Goal: Navigation & Orientation: Find specific page/section

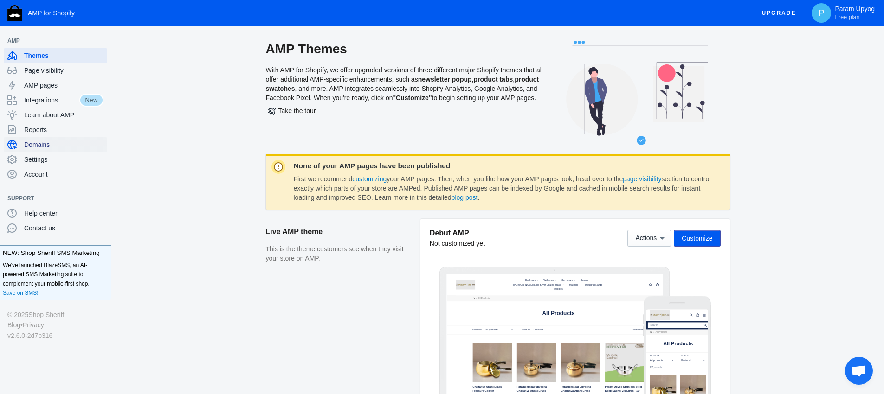
click at [39, 142] on span "Domains" at bounding box center [63, 144] width 79 height 9
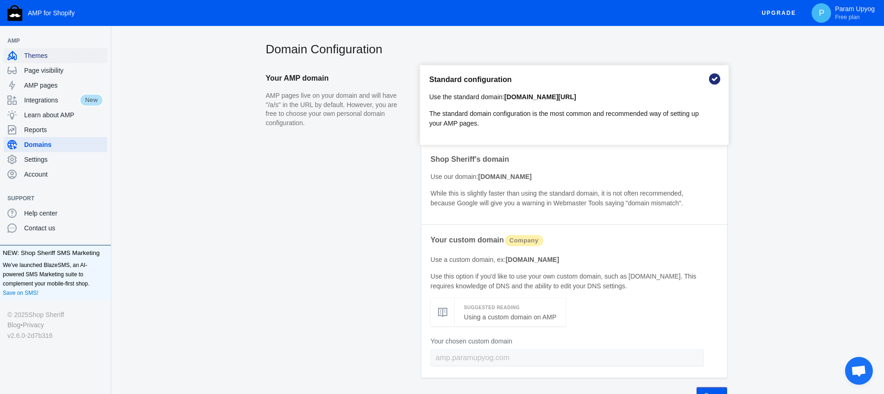
click at [39, 60] on div "Themes" at bounding box center [55, 55] width 96 height 15
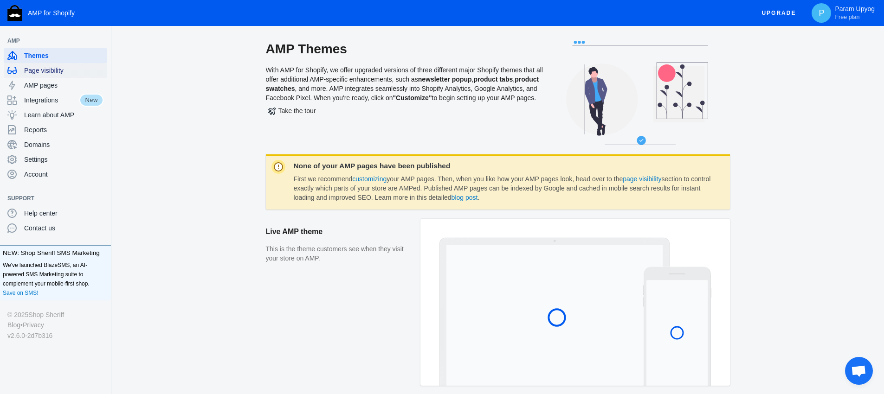
click at [39, 76] on div "Page visibility" at bounding box center [55, 70] width 96 height 15
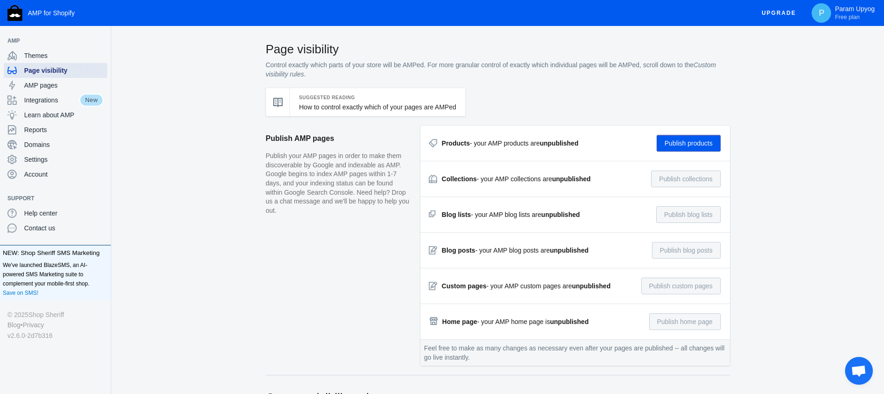
scroll to position [2, 0]
